Goal: Complete application form

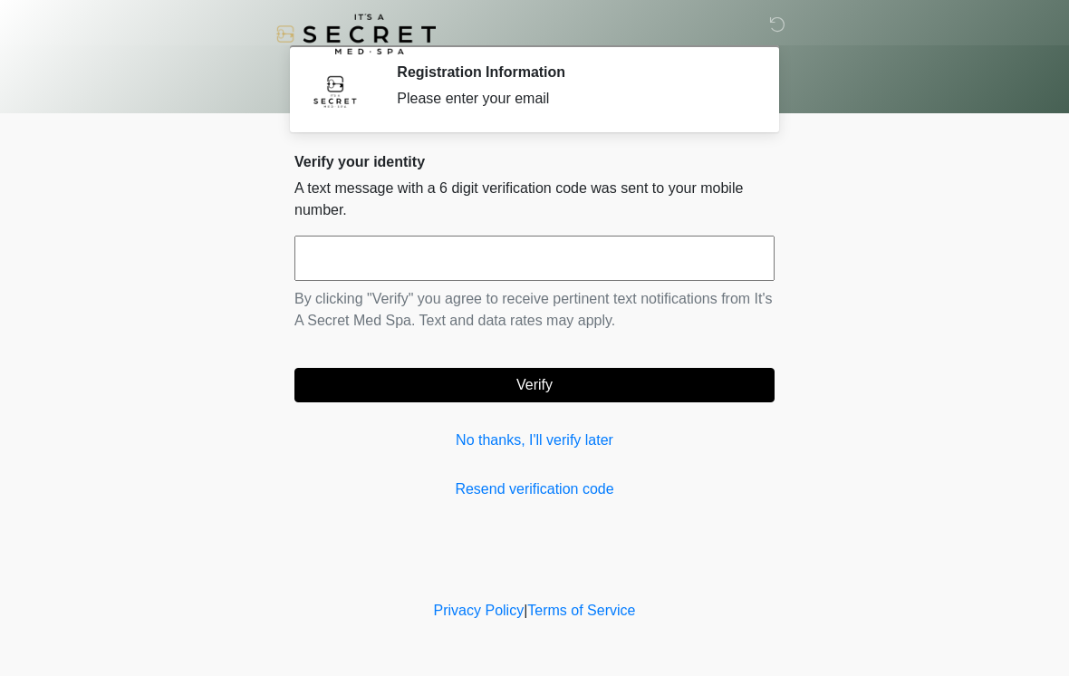
click at [550, 258] on input "text" at bounding box center [535, 258] width 480 height 45
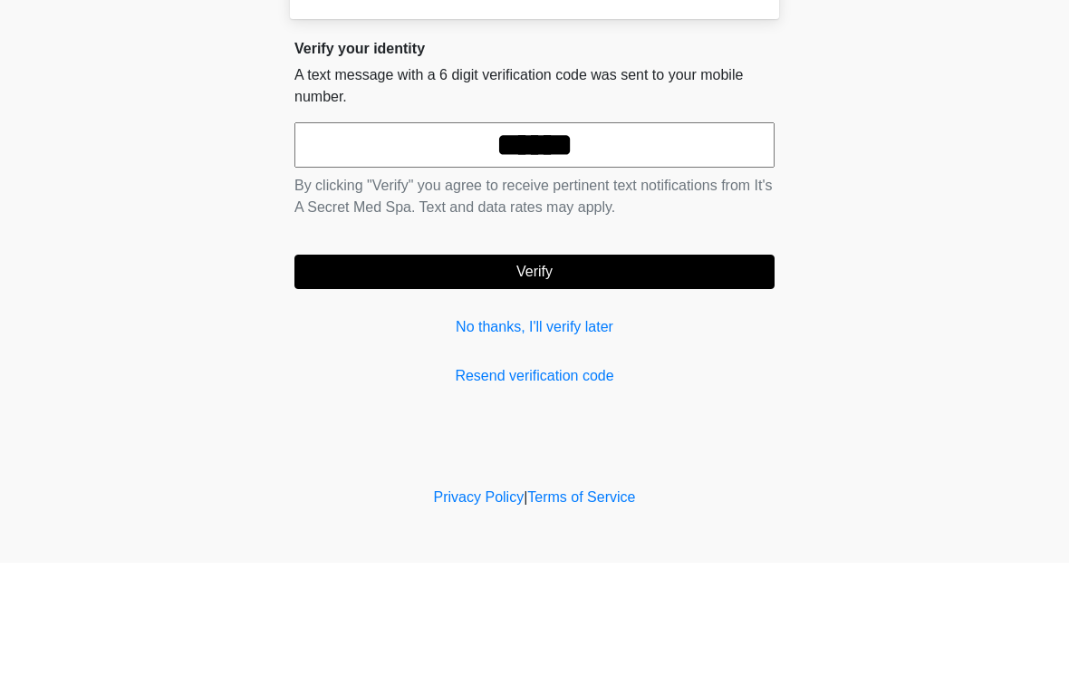
type input "******"
click at [582, 368] on button "Verify" at bounding box center [535, 385] width 480 height 34
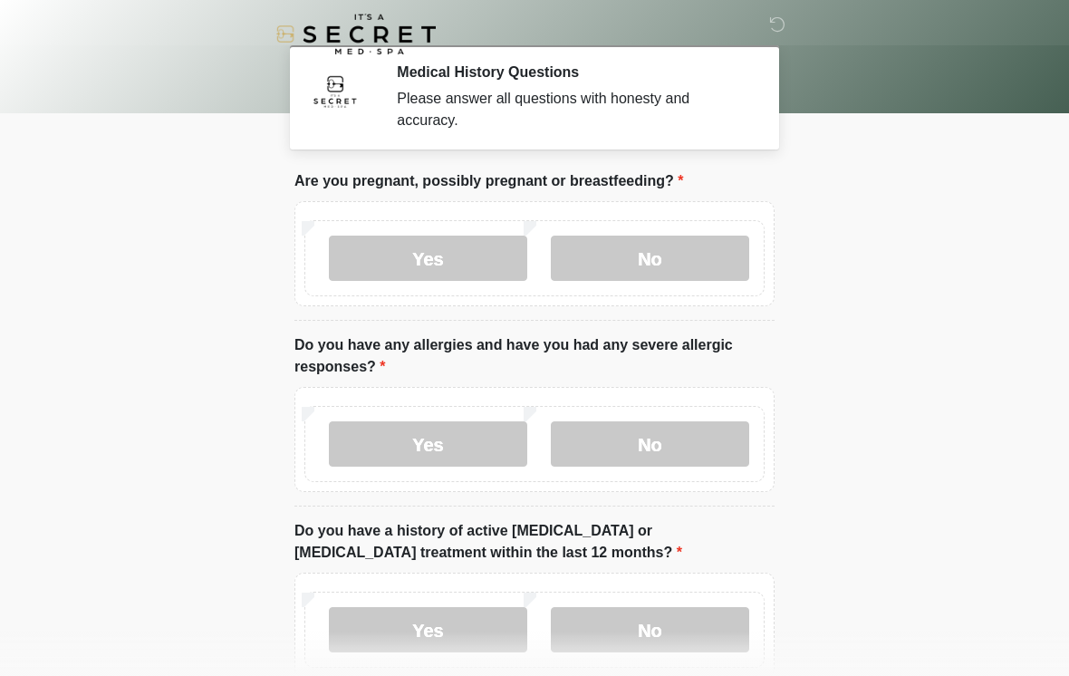
click at [681, 258] on label "No" at bounding box center [650, 258] width 198 height 45
click at [653, 438] on label "No" at bounding box center [650, 443] width 198 height 45
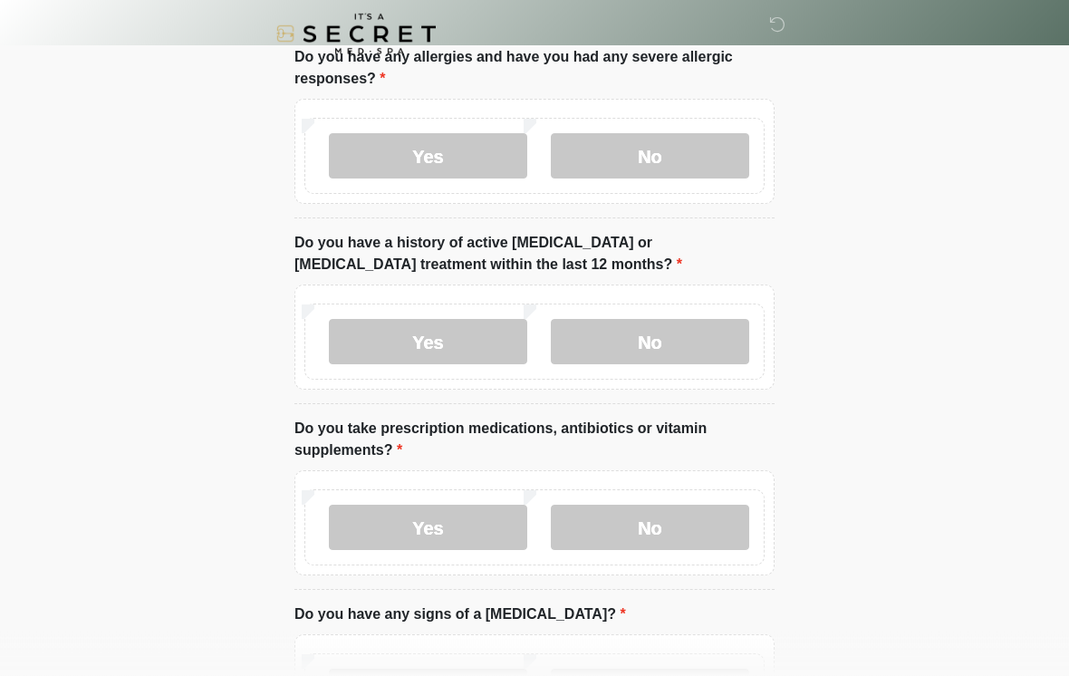
scroll to position [288, 0]
click at [692, 343] on label "No" at bounding box center [650, 341] width 198 height 45
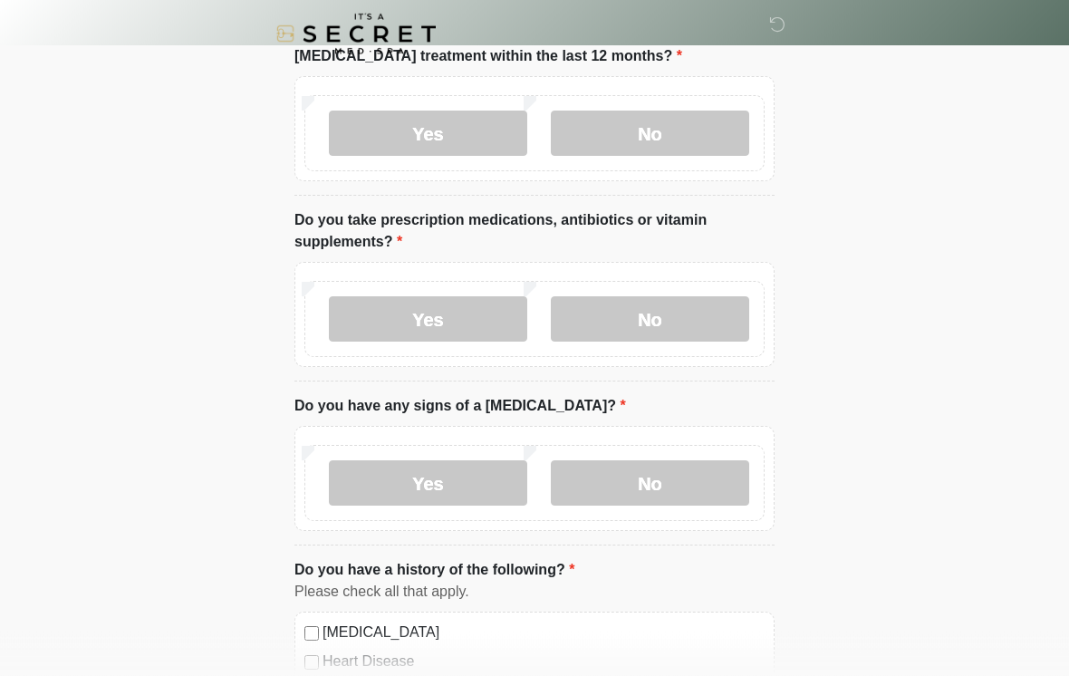
scroll to position [498, 0]
click at [454, 312] on label "Yes" at bounding box center [428, 317] width 198 height 45
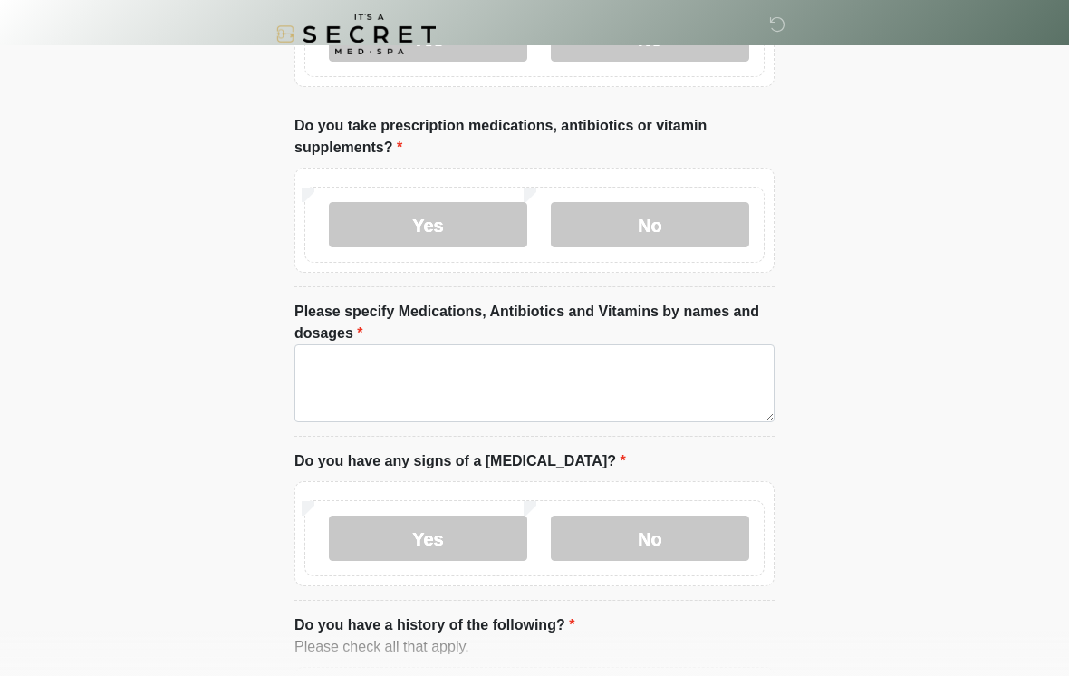
scroll to position [598, 0]
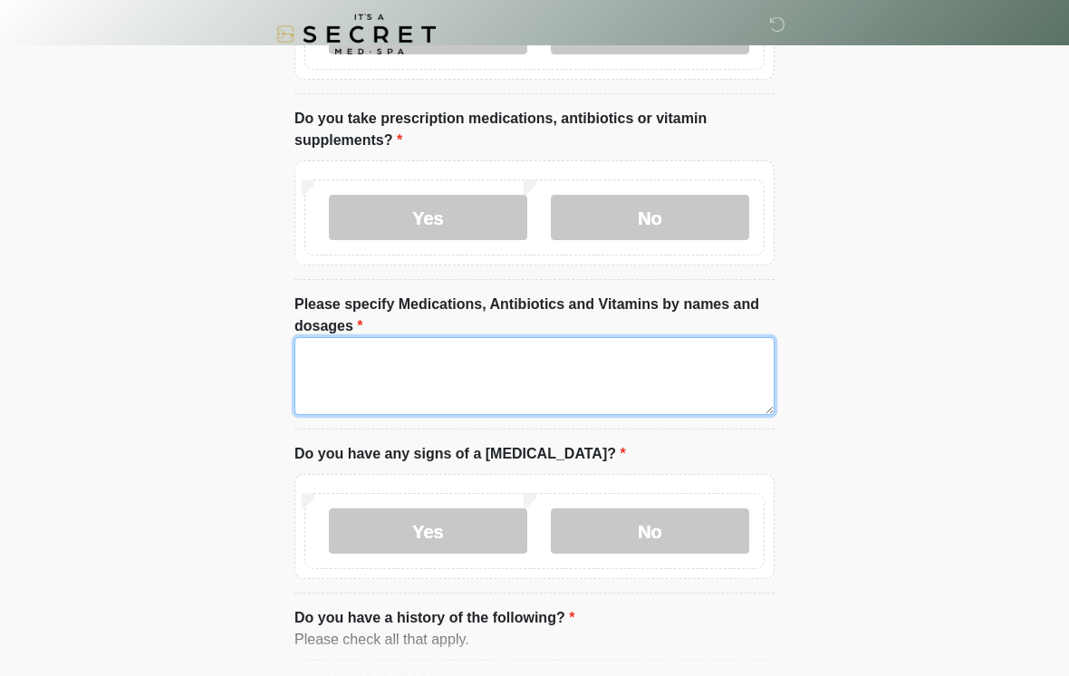
click at [556, 377] on textarea "Please specify Medications, Antibiotics and Vitamins by names and dosages" at bounding box center [535, 376] width 480 height 78
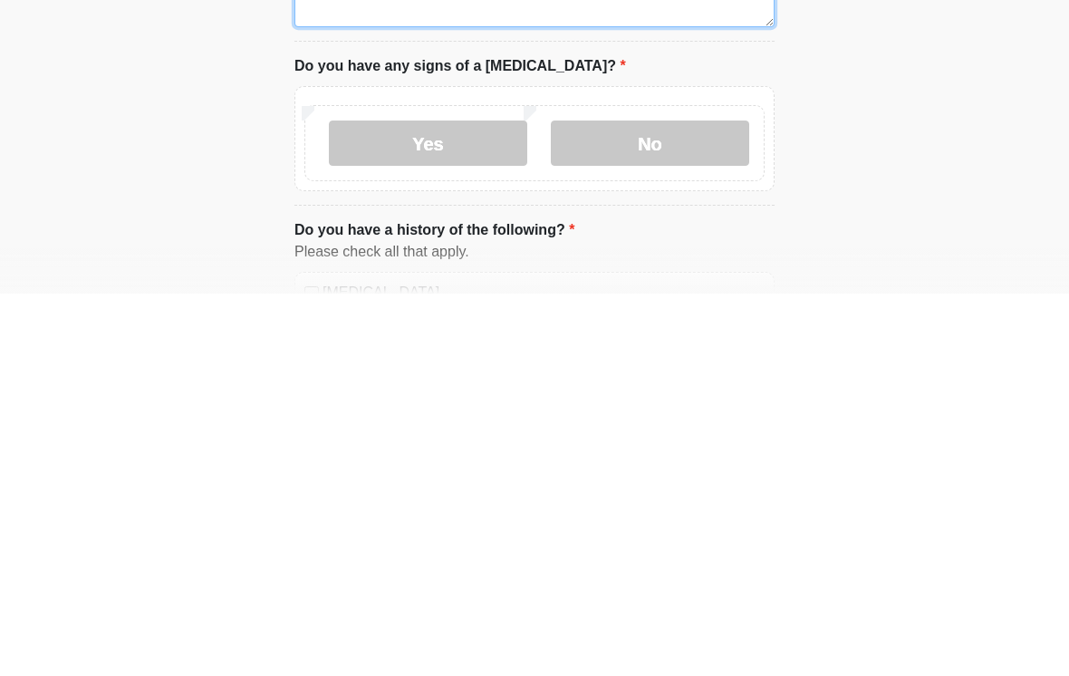
type textarea "**********"
click at [696, 503] on label "No" at bounding box center [650, 525] width 198 height 45
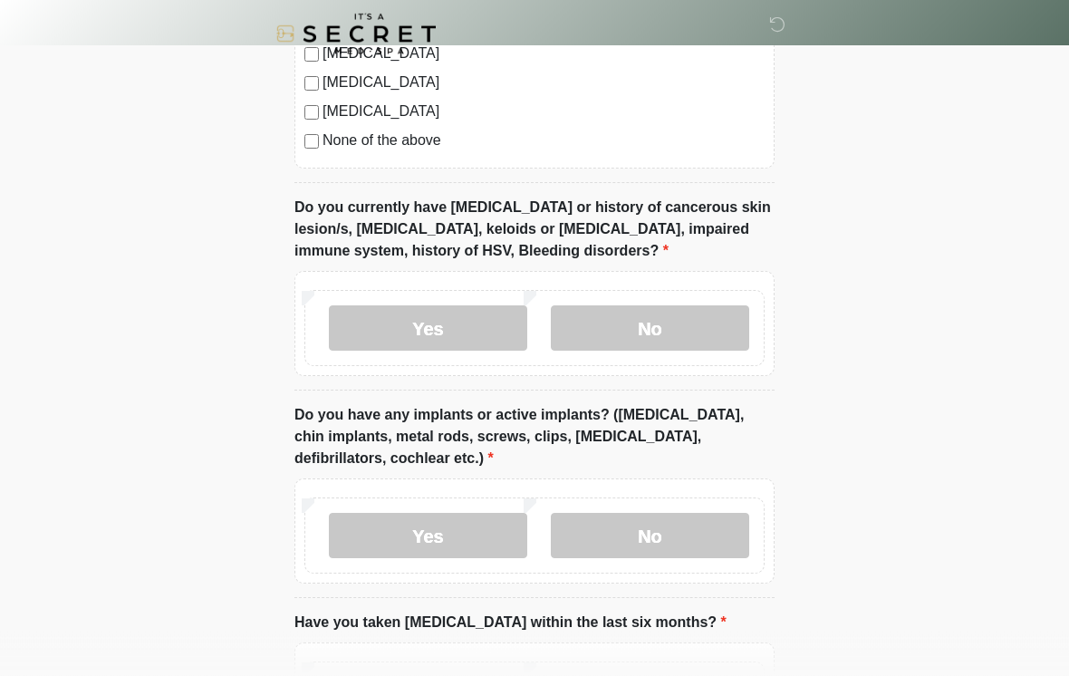
scroll to position [1462, 0]
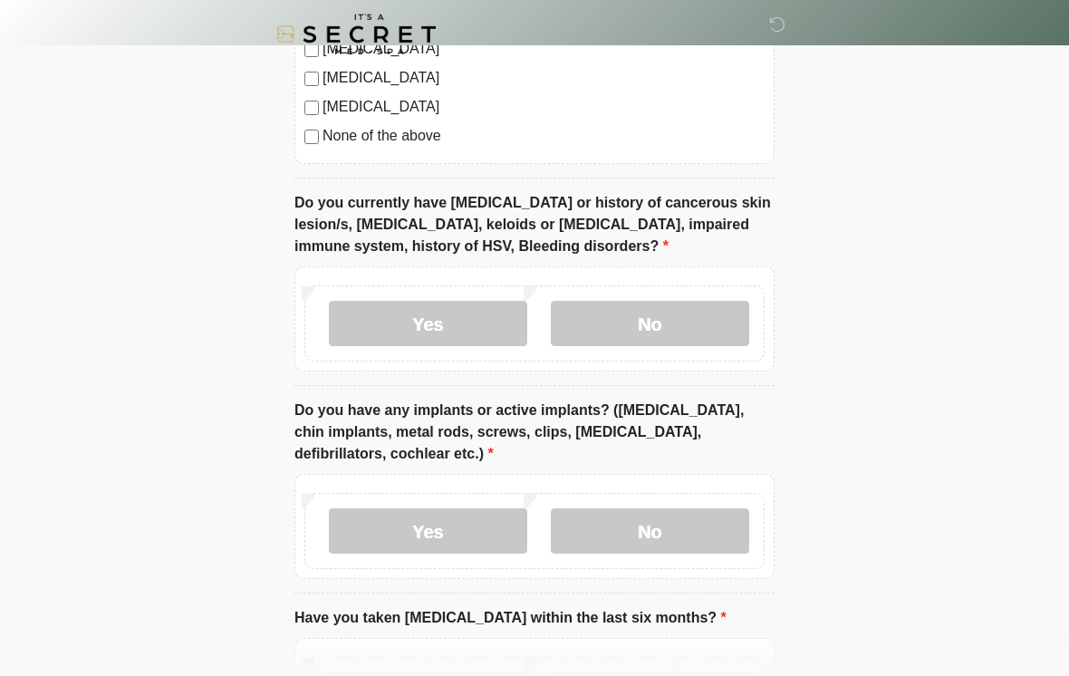
click at [688, 322] on label "No" at bounding box center [650, 323] width 198 height 45
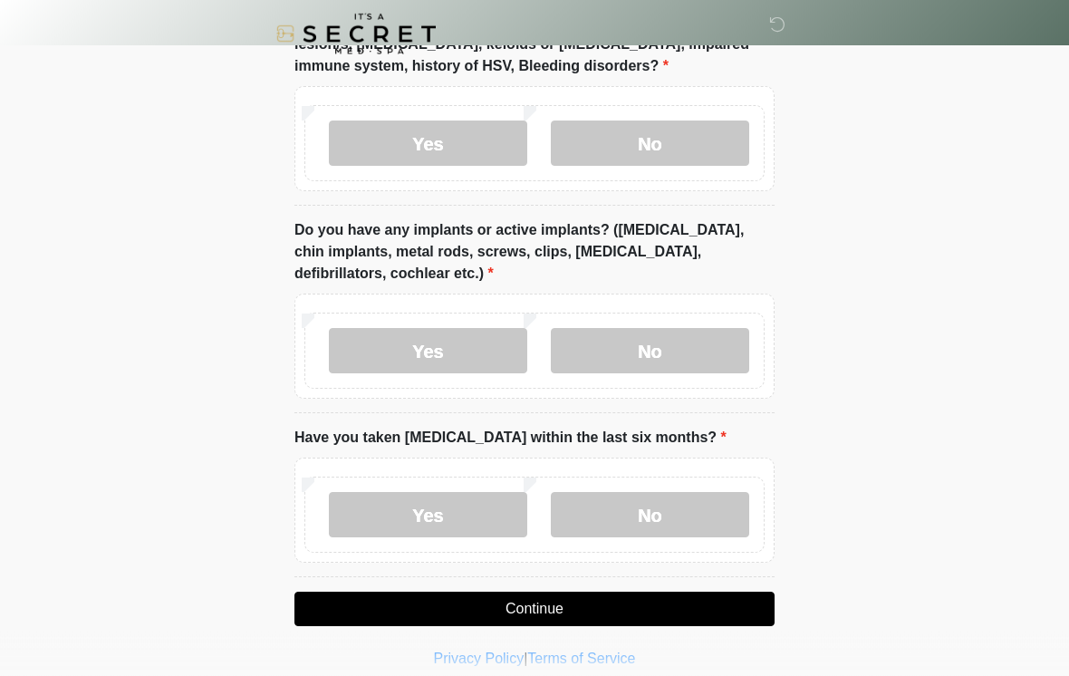
scroll to position [1657, 0]
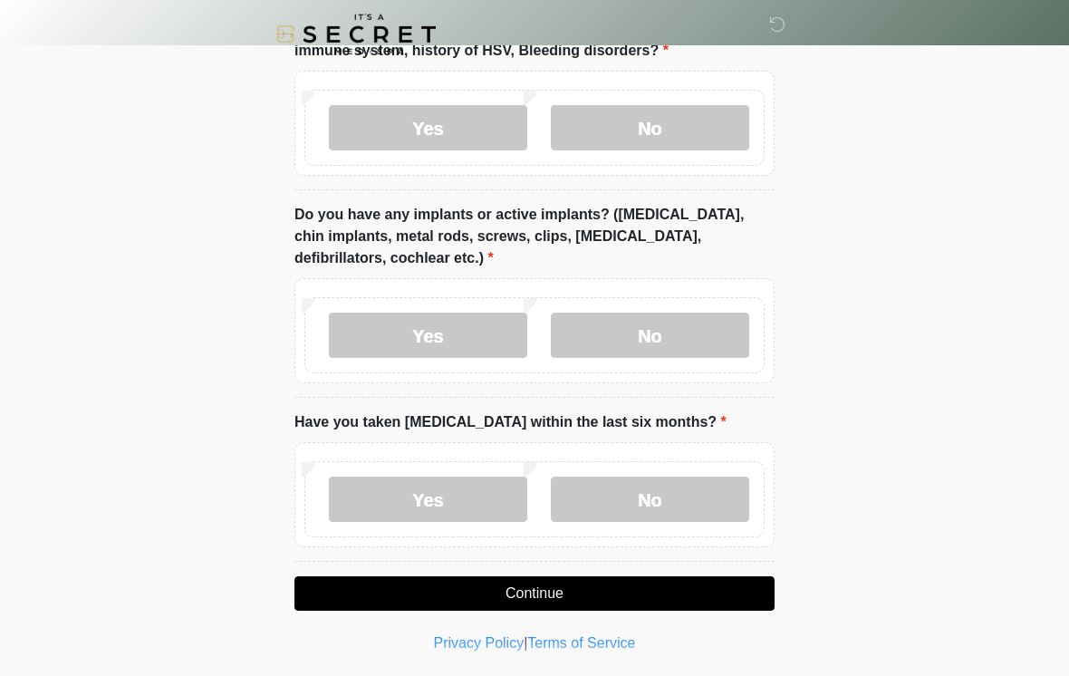
click at [655, 319] on label "No" at bounding box center [650, 335] width 198 height 45
click at [695, 493] on label "No" at bounding box center [650, 499] width 198 height 45
click at [676, 587] on button "Continue" at bounding box center [535, 593] width 480 height 34
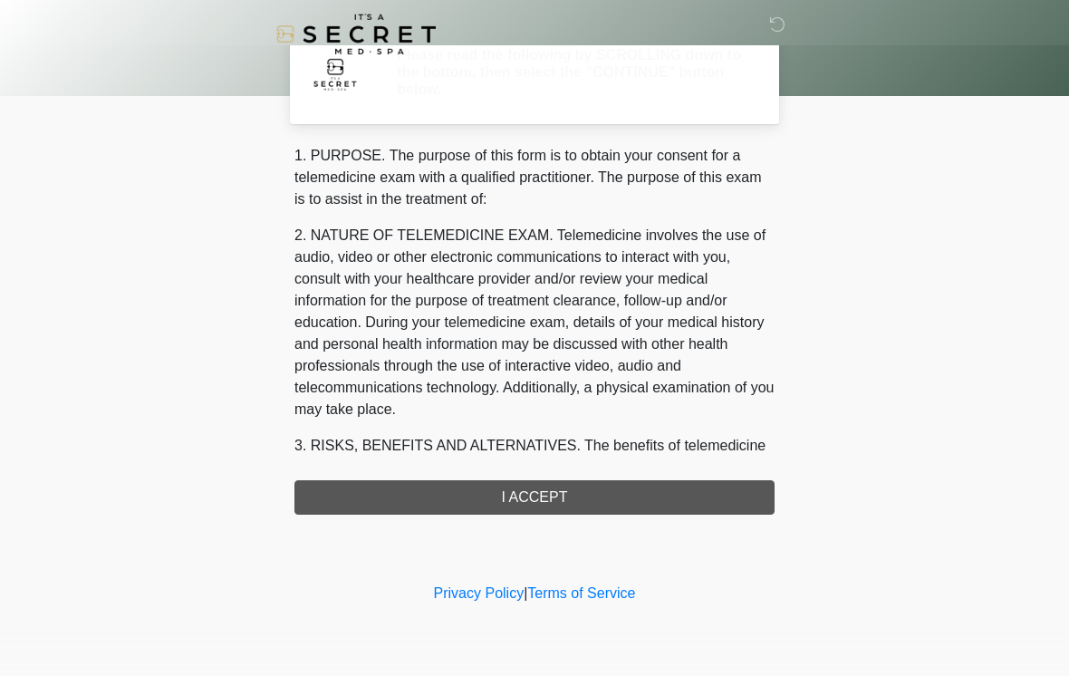
scroll to position [0, 0]
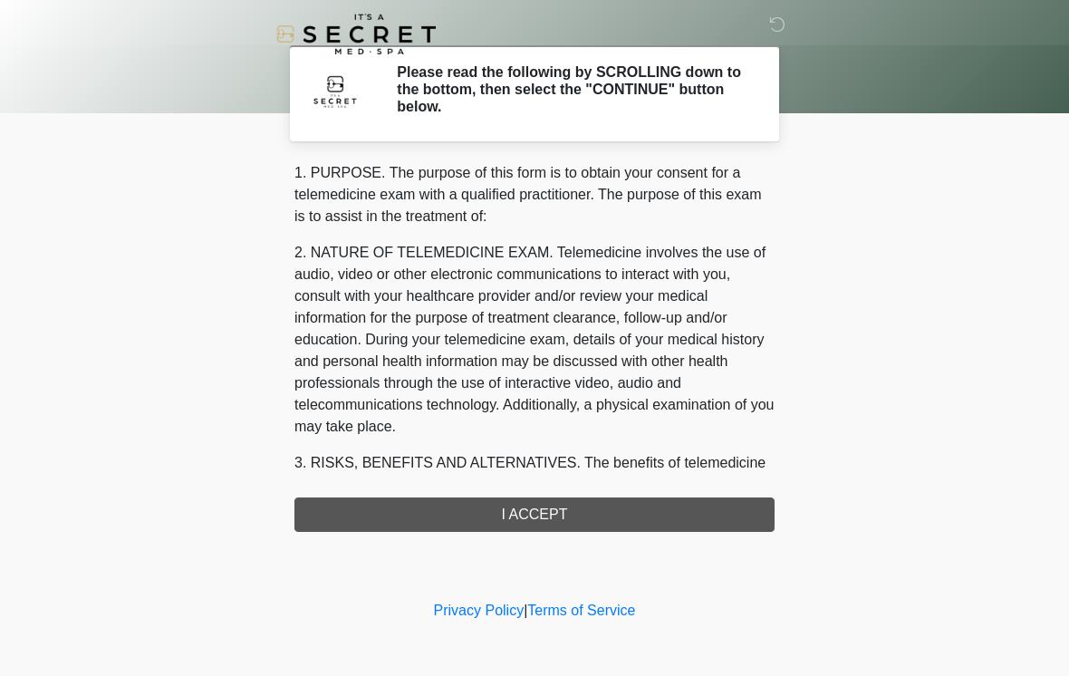
click at [555, 514] on div "1. PURPOSE. The purpose of this form is to obtain your consent for a telemedici…" at bounding box center [535, 347] width 480 height 370
click at [527, 517] on div "1. PURPOSE. The purpose of this form is to obtain your consent for a telemedici…" at bounding box center [535, 347] width 480 height 370
click at [565, 513] on div "1. PURPOSE. The purpose of this form is to obtain your consent for a telemedici…" at bounding box center [535, 347] width 480 height 370
click at [828, 242] on body "‎ ‎ Please read the following by SCROLLING down to the bottom, then select the …" at bounding box center [534, 338] width 1069 height 676
click at [693, 72] on h2 "Please read the following by SCROLLING down to the bottom, then select the "CON…" at bounding box center [572, 89] width 351 height 53
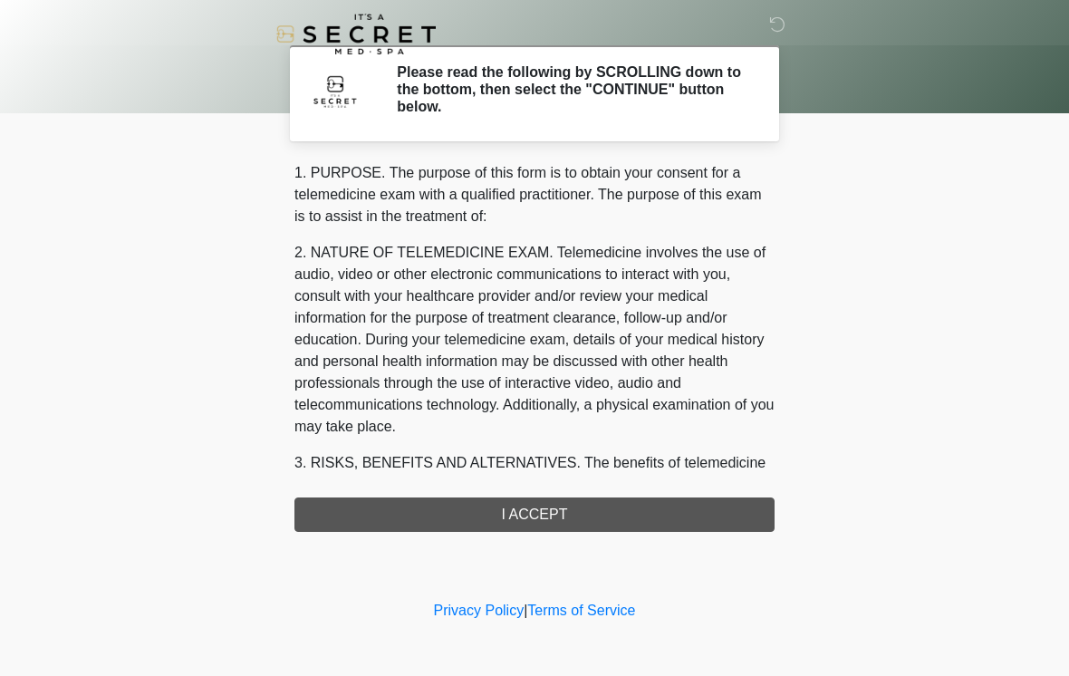
click at [584, 89] on h2 "Please read the following by SCROLLING down to the bottom, then select the "CON…" at bounding box center [572, 89] width 351 height 53
click at [459, 100] on h2 "Please read the following by SCROLLING down to the bottom, then select the "CON…" at bounding box center [572, 89] width 351 height 53
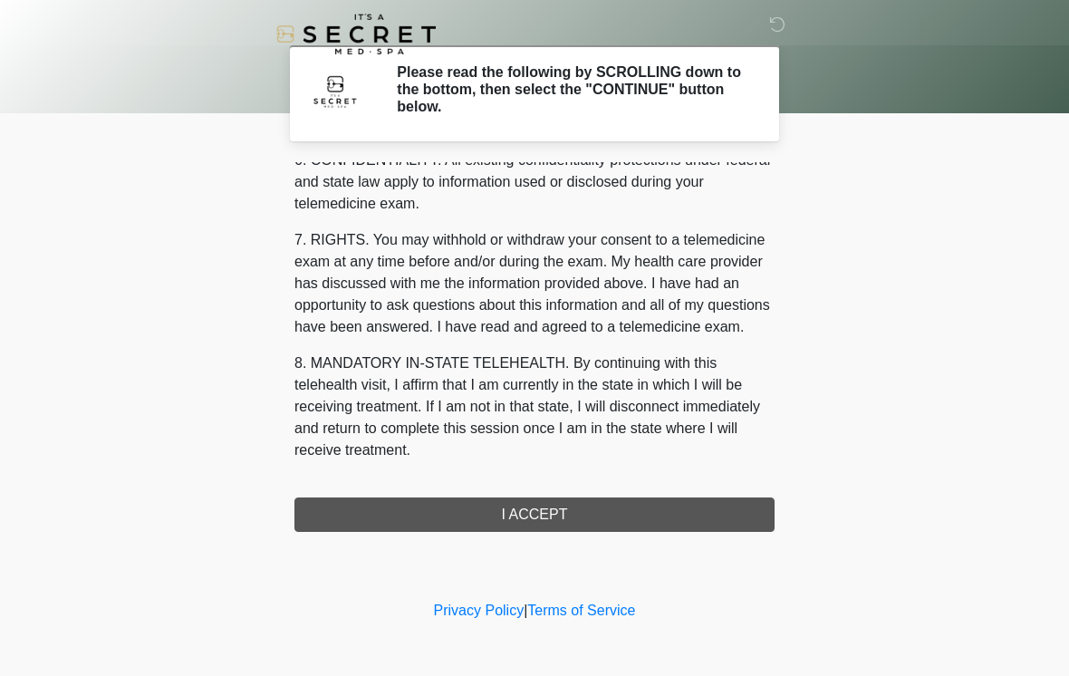
scroll to position [738, 0]
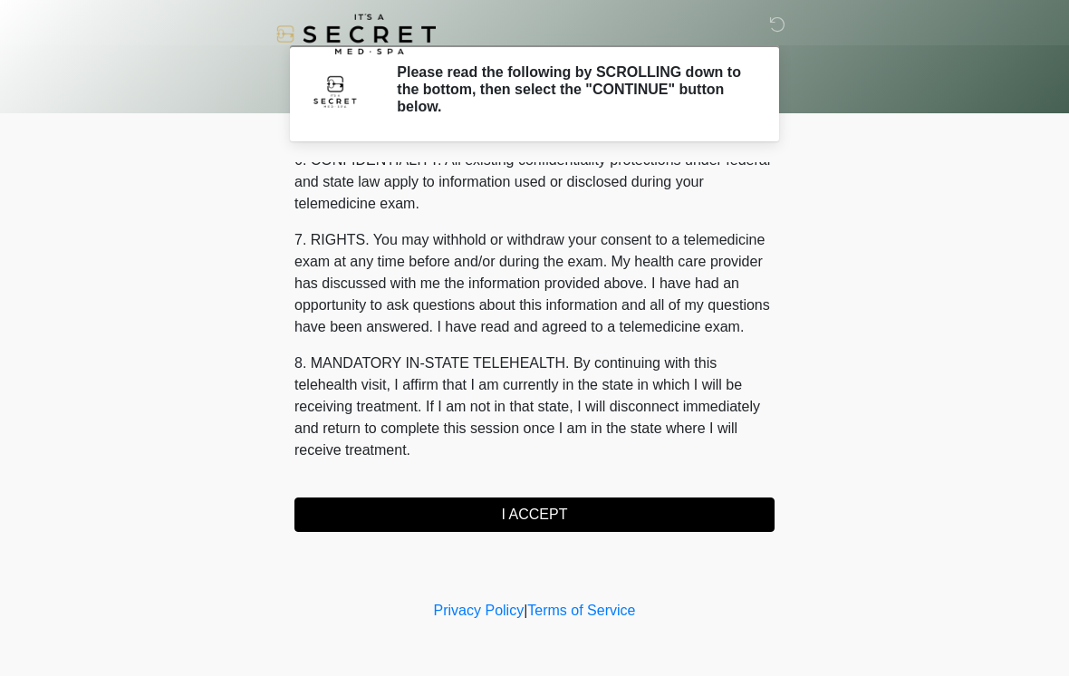
click at [585, 514] on button "I ACCEPT" at bounding box center [535, 515] width 480 height 34
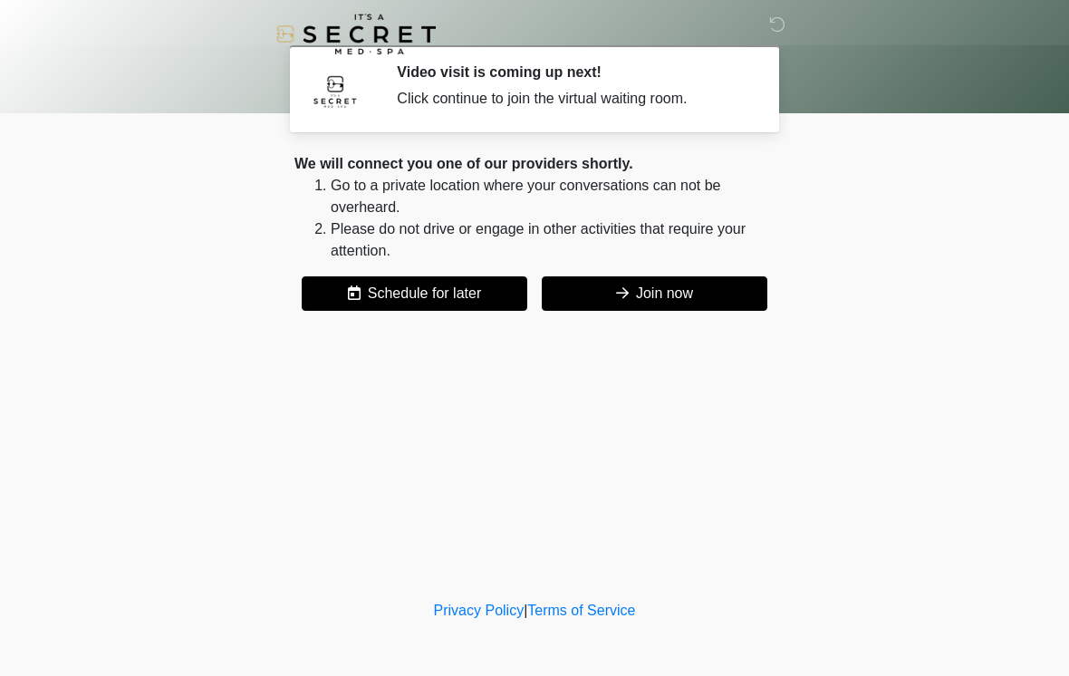
click at [694, 292] on button "Join now" at bounding box center [655, 293] width 226 height 34
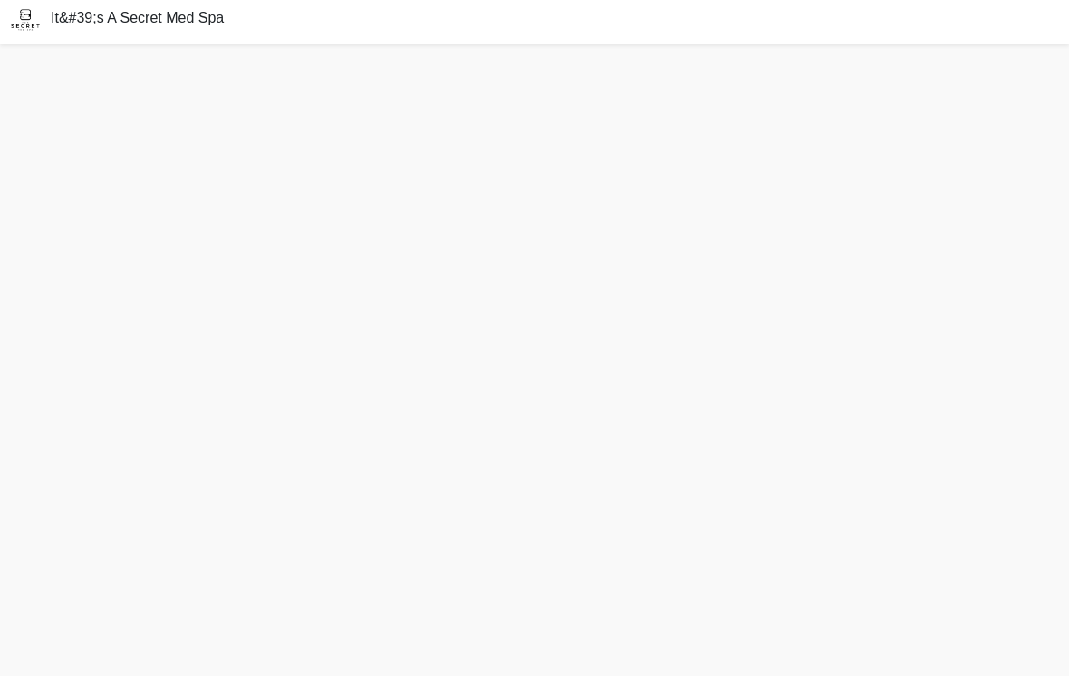
scroll to position [5, 0]
